Goal: Task Accomplishment & Management: Manage account settings

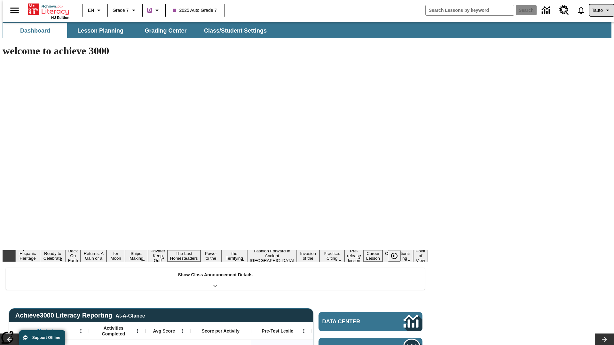
click at [598, 10] on span "Tauto" at bounding box center [597, 10] width 11 height 7
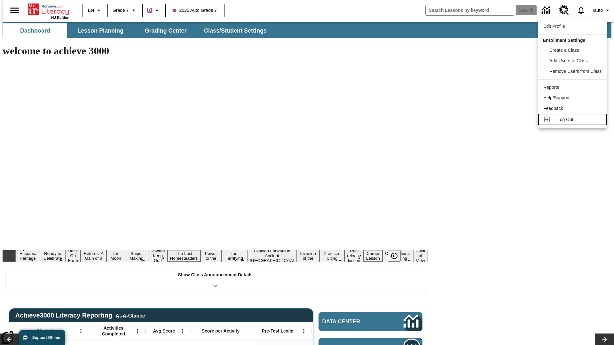
click at [573, 120] on span "Log Out" at bounding box center [565, 119] width 16 height 5
